Goal: Navigation & Orientation: Find specific page/section

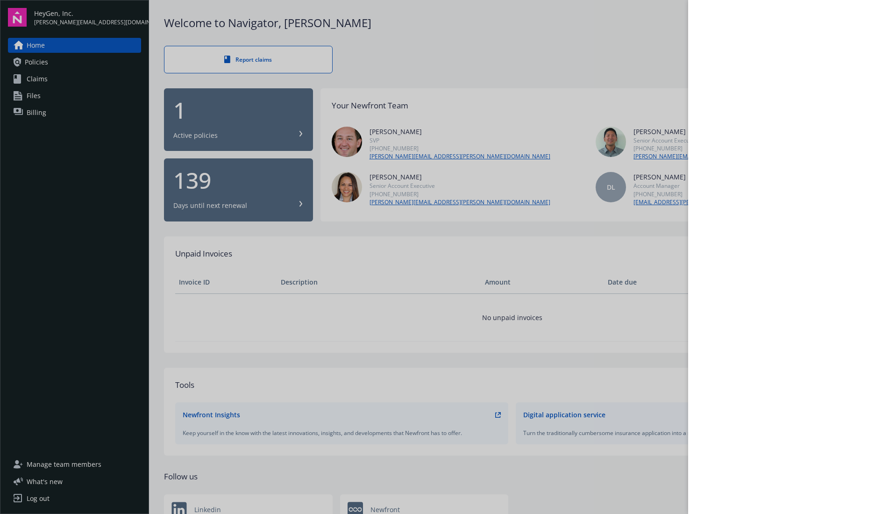
click at [454, 50] on div at bounding box center [437, 257] width 875 height 514
